Goal: Task Accomplishment & Management: Use online tool/utility

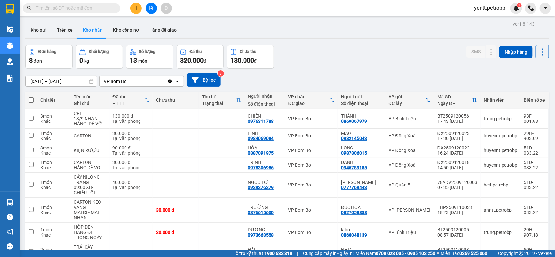
click at [93, 31] on button "Kho nhận" at bounding box center [93, 30] width 30 height 16
click at [69, 83] on input "[DATE] – [DATE]" at bounding box center [61, 81] width 71 height 10
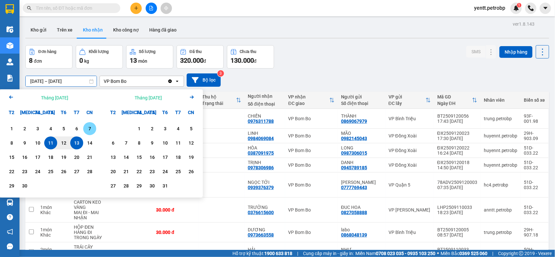
click at [89, 129] on div "7" at bounding box center [89, 129] width 9 height 8
click at [75, 143] on div "13" at bounding box center [76, 143] width 9 height 8
type input "[DATE] – [DATE]"
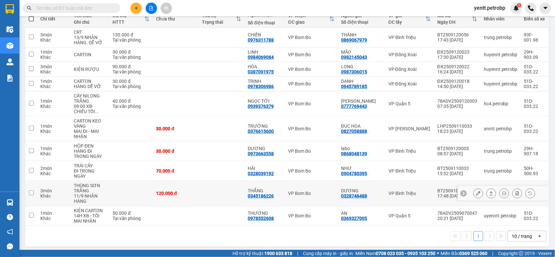
scroll to position [85, 0]
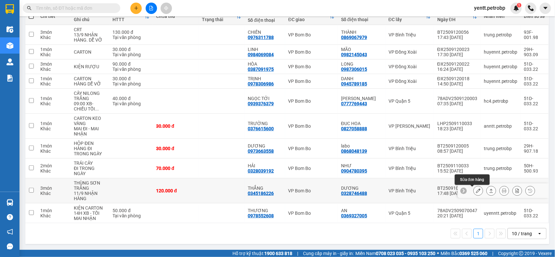
click at [475, 192] on button at bounding box center [478, 190] width 9 height 11
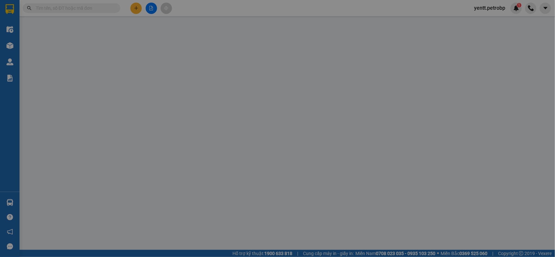
type input "0328746488"
type input "DƯƠNG"
type input "0345186226"
type input "THẮNG"
type input "120.000"
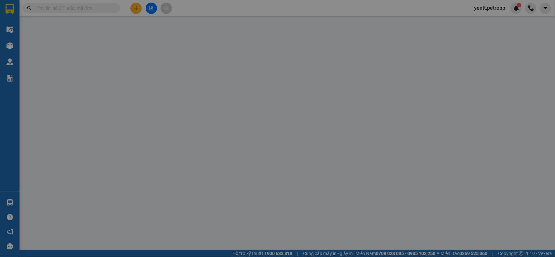
type input "120.000"
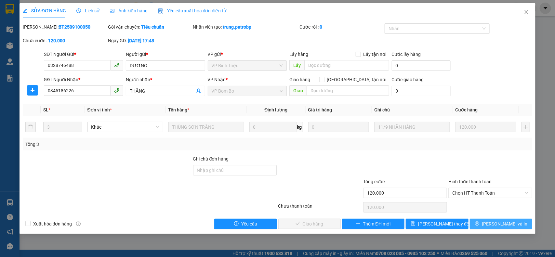
drag, startPoint x: 490, startPoint y: 223, endPoint x: 496, endPoint y: 225, distance: 6.3
click at [496, 225] on button "[PERSON_NAME] và In" at bounding box center [501, 224] width 62 height 10
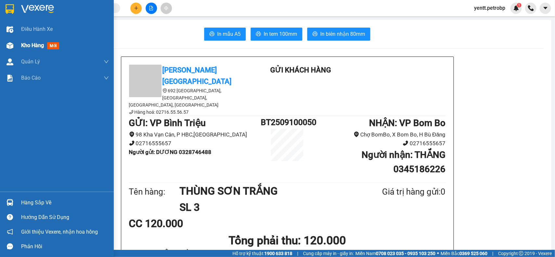
click at [31, 45] on span "Kho hàng" at bounding box center [32, 45] width 23 height 6
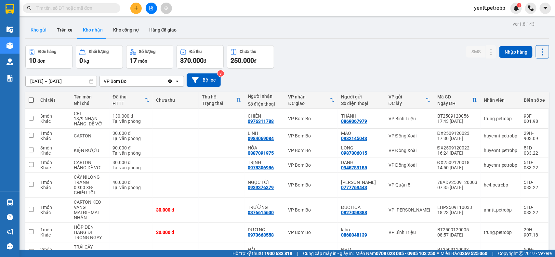
click at [48, 32] on button "Kho gửi" at bounding box center [38, 30] width 26 height 16
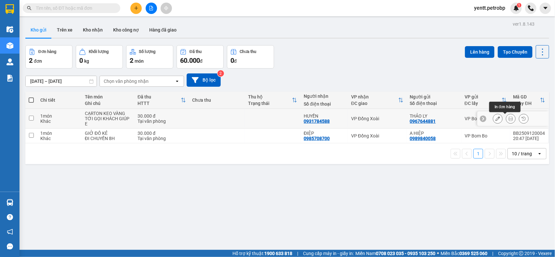
click at [509, 120] on icon at bounding box center [511, 118] width 5 height 5
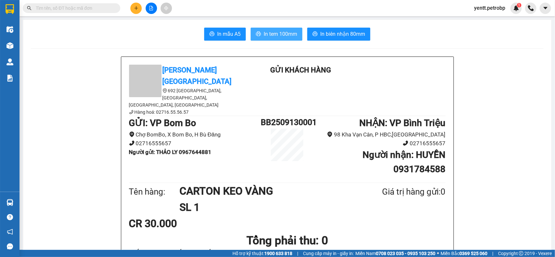
click at [278, 35] on span "In tem 100mm" at bounding box center [281, 34] width 34 height 8
click at [282, 31] on span "In tem 100mm" at bounding box center [281, 34] width 34 height 8
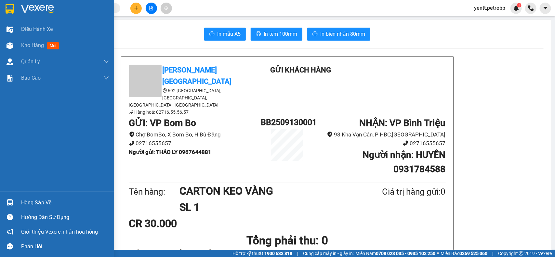
click at [19, 201] on div "Hàng sắp về" at bounding box center [57, 202] width 114 height 15
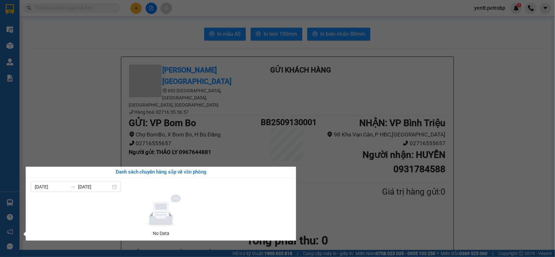
click at [49, 111] on section "Kết quả tìm kiếm ( 0 ) Bộ lọc No Data yentt.petrobp 1 Điều hành xe Kho hàng mới…" at bounding box center [277, 128] width 555 height 257
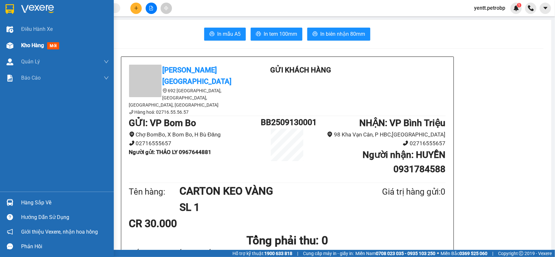
click at [28, 48] on span "Kho hàng" at bounding box center [32, 45] width 23 height 6
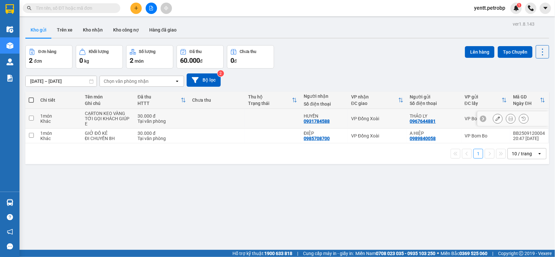
click at [266, 114] on td at bounding box center [273, 119] width 56 height 20
checkbox input "true"
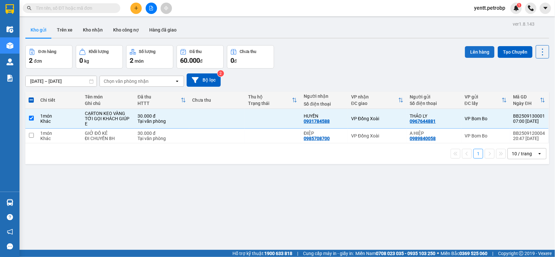
click at [476, 53] on button "Lên hàng" at bounding box center [480, 52] width 30 height 12
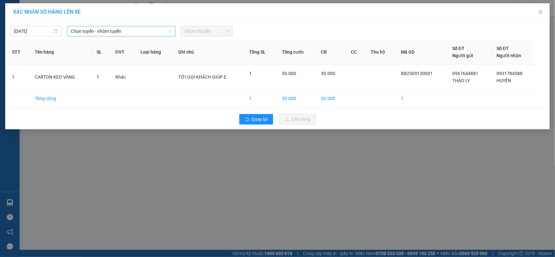
click at [140, 29] on span "Chọn tuyến - nhóm tuyến" at bounding box center [121, 31] width 101 height 10
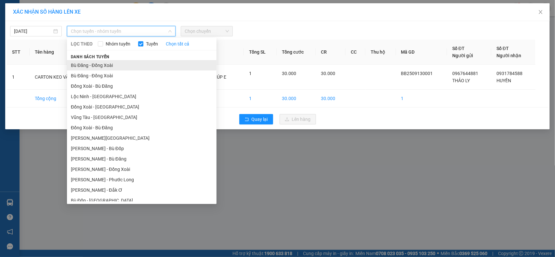
click at [125, 61] on li "Bù Đăng - Đồng Xoài" at bounding box center [142, 65] width 150 height 10
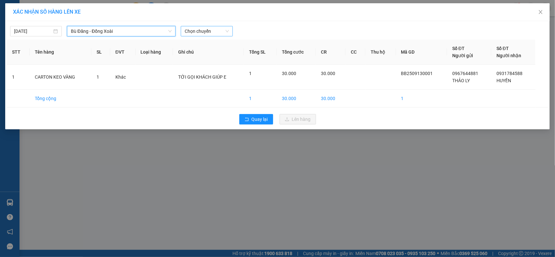
click at [221, 31] on span "Chọn chuyến" at bounding box center [207, 31] width 44 height 10
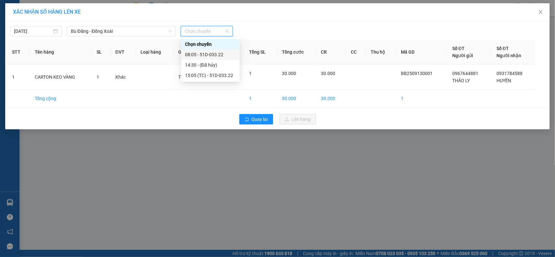
click at [223, 54] on div "08:05 - 51D-033.22" at bounding box center [210, 54] width 51 height 7
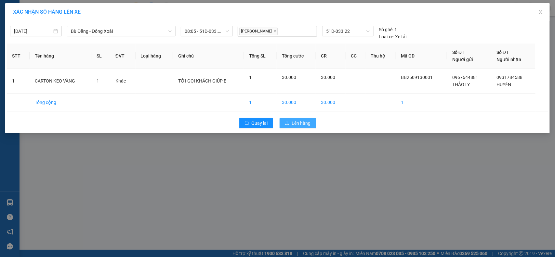
click at [304, 124] on span "Lên hàng" at bounding box center [301, 123] width 19 height 7
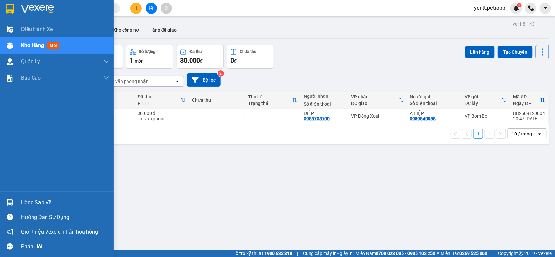
click at [14, 199] on div at bounding box center [9, 202] width 11 height 11
click at [12, 200] on div "Điều hành xe Kho hàng mới Quản [PERSON_NAME] lý chuyến Quản lý khách hàng Quản …" at bounding box center [57, 128] width 114 height 257
